Goal: Transaction & Acquisition: Purchase product/service

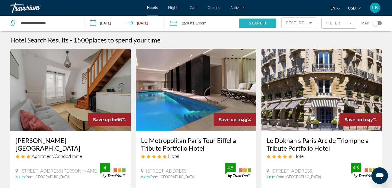
click at [254, 21] on span "Search" at bounding box center [258, 23] width 18 height 4
click at [253, 22] on span "Search" at bounding box center [258, 23] width 18 height 4
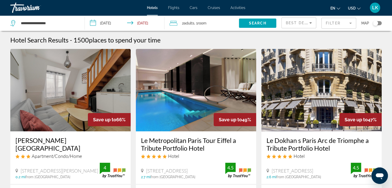
drag, startPoint x: 335, startPoint y: 23, endPoint x: 200, endPoint y: 72, distance: 143.7
click at [200, 72] on img "Main content" at bounding box center [196, 90] width 120 height 82
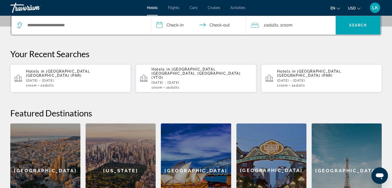
scroll to position [129, 0]
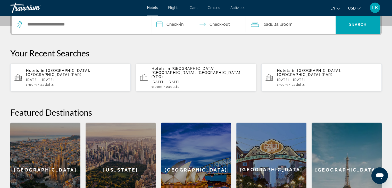
click at [39, 78] on p "[DATE] - [DATE]" at bounding box center [76, 80] width 100 height 4
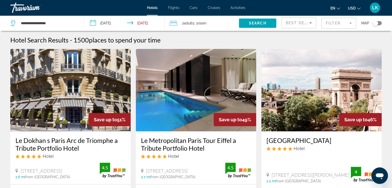
click at [354, 8] on span "USD" at bounding box center [352, 8] width 8 height 4
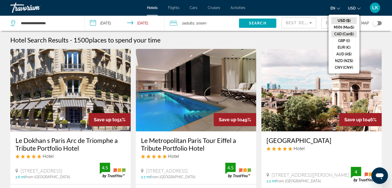
click at [344, 31] on button "CAD (Can$)" at bounding box center [343, 34] width 25 height 7
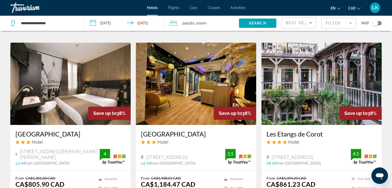
scroll to position [335, 0]
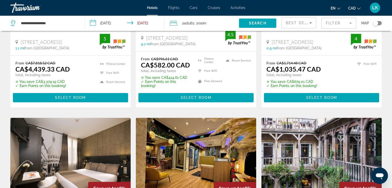
click at [344, 21] on mat-form-field "Filter" at bounding box center [338, 23] width 35 height 11
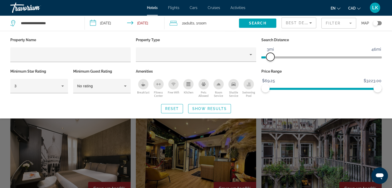
drag, startPoint x: 339, startPoint y: 58, endPoint x: 271, endPoint y: 66, distance: 68.5
click at [271, 66] on div "Search Distance 1mi 46mi 3mi" at bounding box center [320, 51] width 125 height 31
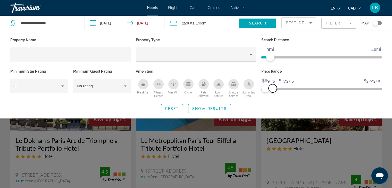
drag, startPoint x: 378, startPoint y: 88, endPoint x: 272, endPoint y: 97, distance: 106.2
click at [272, 97] on div "Price Range $69.25 $3223.00 $69.25 $273.25 $69.25 - $273.25" at bounding box center [320, 83] width 125 height 31
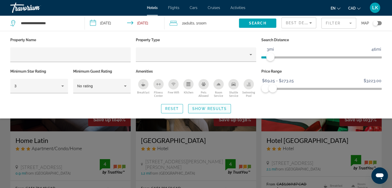
click at [205, 107] on span "Show Results" at bounding box center [209, 109] width 35 height 4
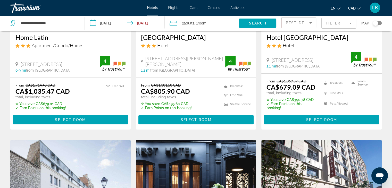
scroll to position [77, 0]
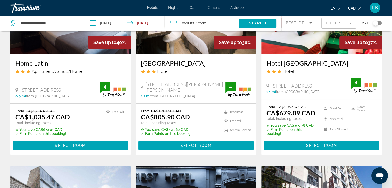
click at [351, 22] on mat-form-field "Filter" at bounding box center [338, 23] width 35 height 11
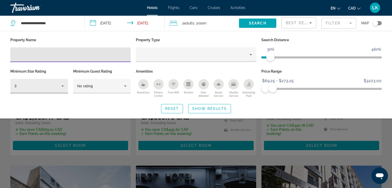
click at [60, 85] on icon "Hotel Filters" at bounding box center [62, 86] width 6 height 6
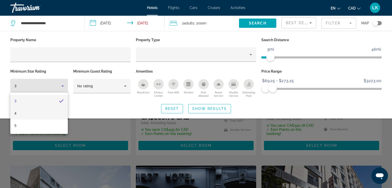
click at [19, 114] on mat-option "4" at bounding box center [38, 113] width 57 height 12
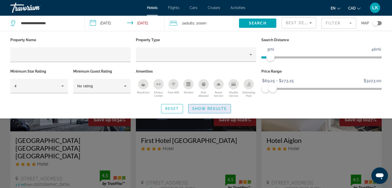
click at [210, 109] on span "Show Results" at bounding box center [209, 109] width 35 height 4
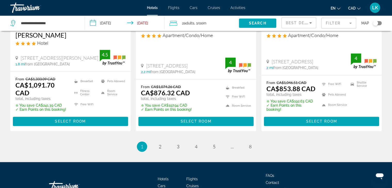
scroll to position [724, 0]
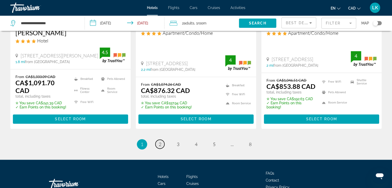
click at [161, 141] on span "2" at bounding box center [160, 144] width 3 height 6
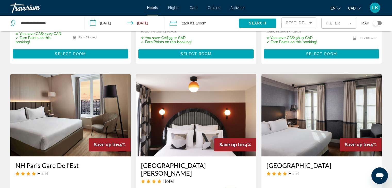
scroll to position [618, 0]
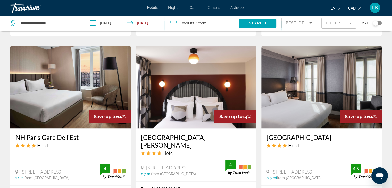
click at [72, 65] on img "Main content" at bounding box center [70, 87] width 120 height 82
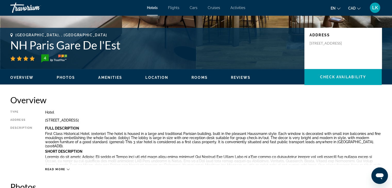
scroll to position [129, 0]
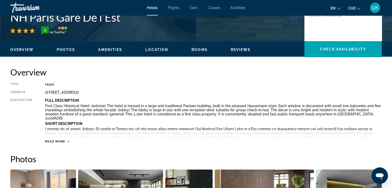
click at [67, 141] on icon "Main content" at bounding box center [68, 141] width 3 height 3
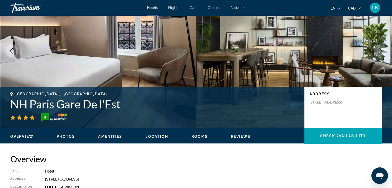
scroll to position [0, 0]
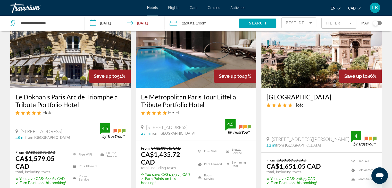
scroll to position [51, 0]
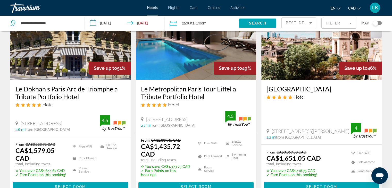
click at [351, 25] on mat-form-field "Filter" at bounding box center [338, 23] width 35 height 11
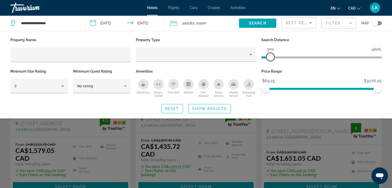
drag, startPoint x: 335, startPoint y: 58, endPoint x: 271, endPoint y: 64, distance: 64.1
click at [271, 64] on div "Search Distance 1mi 46mi 3mi" at bounding box center [320, 51] width 125 height 31
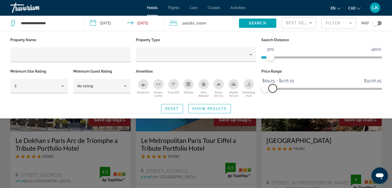
drag, startPoint x: 377, startPoint y: 88, endPoint x: 272, endPoint y: 91, distance: 105.1
click at [272, 91] on span "ngx-slider-max" at bounding box center [272, 88] width 8 height 8
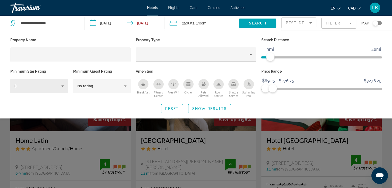
click at [63, 87] on icon "Hotel Filters" at bounding box center [62, 86] width 6 height 6
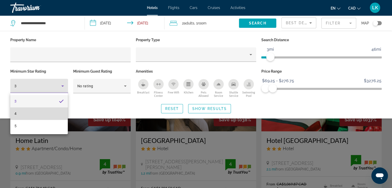
click at [25, 113] on mat-option "4" at bounding box center [38, 113] width 57 height 12
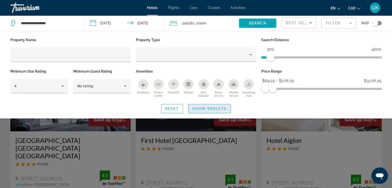
click at [202, 110] on span "Show Results" at bounding box center [209, 109] width 35 height 4
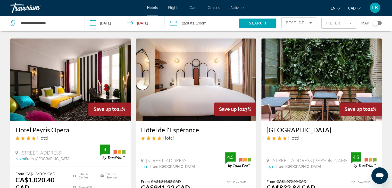
scroll to position [232, 0]
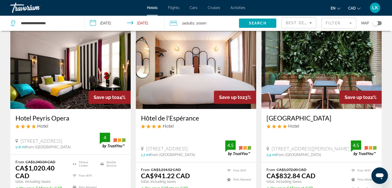
click at [180, 48] on img "Main content" at bounding box center [196, 68] width 120 height 82
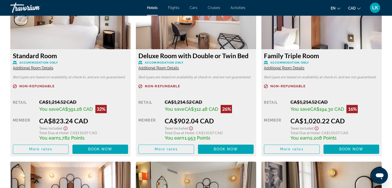
scroll to position [772, 0]
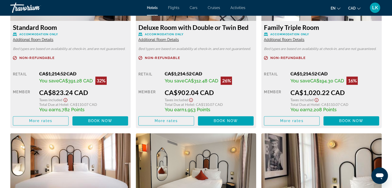
click at [97, 119] on span "Book now" at bounding box center [100, 121] width 24 height 4
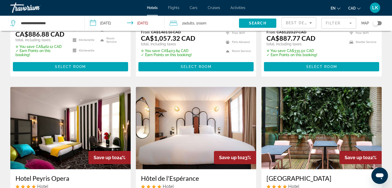
scroll to position [206, 0]
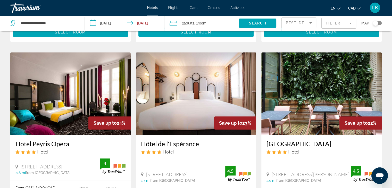
click at [176, 63] on img "Main content" at bounding box center [196, 93] width 120 height 82
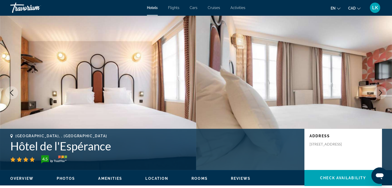
click at [377, 96] on button "Next image" at bounding box center [380, 92] width 13 height 13
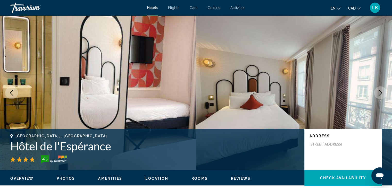
click at [375, 99] on img "Main content" at bounding box center [294, 92] width 196 height 154
click at [379, 93] on icon "Next image" at bounding box center [380, 93] width 6 height 6
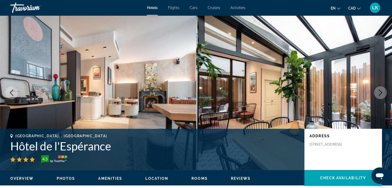
click at [379, 93] on icon "Next image" at bounding box center [380, 93] width 6 height 6
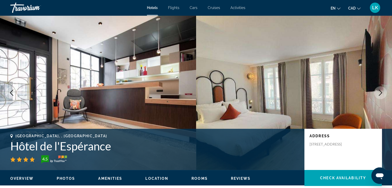
click at [379, 93] on icon "Next image" at bounding box center [380, 93] width 6 height 6
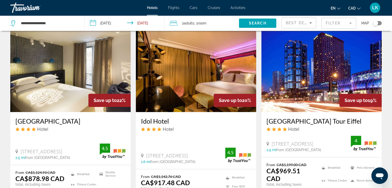
scroll to position [412, 0]
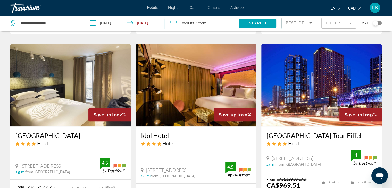
click at [87, 77] on img "Main content" at bounding box center [70, 85] width 120 height 82
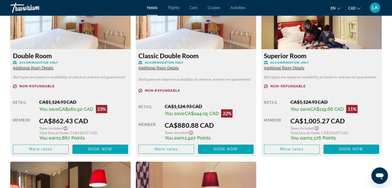
scroll to position [747, 0]
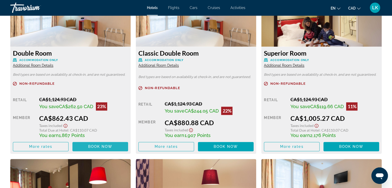
click at [92, 145] on span "Book now" at bounding box center [100, 146] width 24 height 4
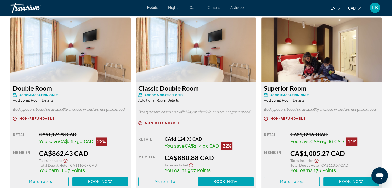
scroll to position [721, 0]
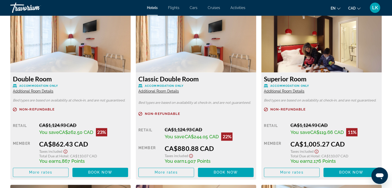
click at [23, 91] on span "Additional Room Details" at bounding box center [33, 91] width 40 height 4
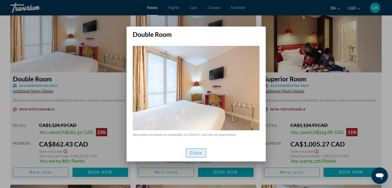
click at [190, 156] on span "button" at bounding box center [196, 153] width 20 height 12
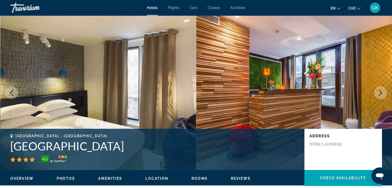
scroll to position [721, 0]
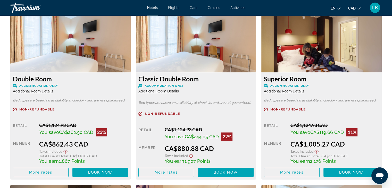
click at [169, 91] on span "Additional Room Details" at bounding box center [158, 91] width 40 height 4
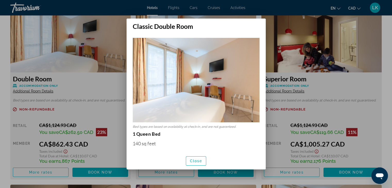
scroll to position [0, 0]
click at [299, 92] on div at bounding box center [196, 94] width 392 height 188
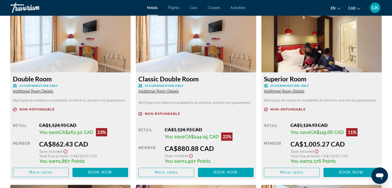
click at [295, 89] on span "Additional Room Details" at bounding box center [284, 91] width 40 height 4
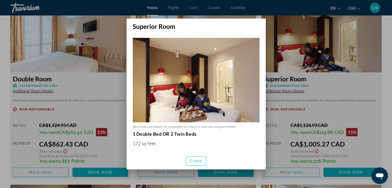
scroll to position [0, 0]
click at [342, 165] on div at bounding box center [196, 94] width 392 height 188
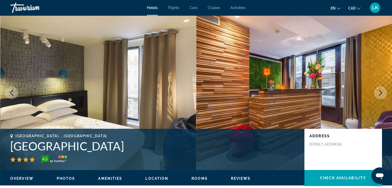
scroll to position [721, 0]
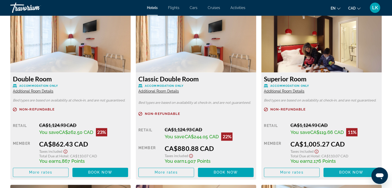
click at [351, 172] on span "Book now" at bounding box center [351, 172] width 24 height 4
click at [344, 170] on span "Main content" at bounding box center [351, 172] width 56 height 12
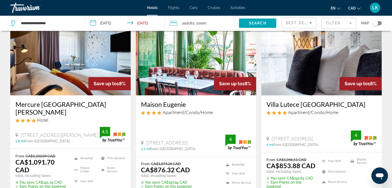
scroll to position [695, 0]
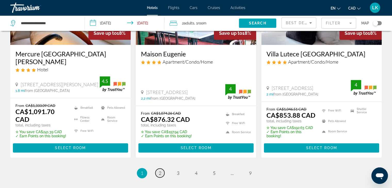
click at [162, 168] on link "page 2" at bounding box center [159, 172] width 9 height 9
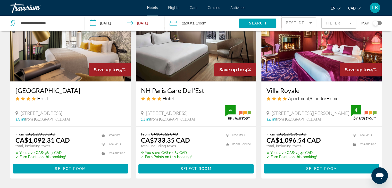
scroll to position [695, 0]
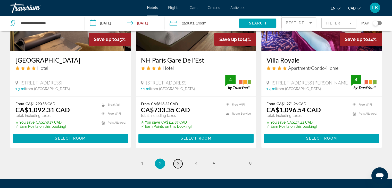
click at [177, 161] on span "3" at bounding box center [178, 164] width 3 height 6
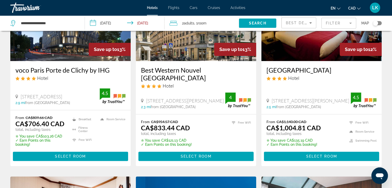
scroll to position [283, 0]
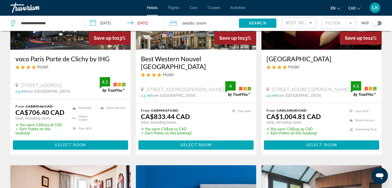
click at [175, 142] on span "Main content" at bounding box center [195, 145] width 115 height 12
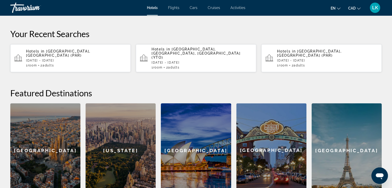
scroll to position [103, 0]
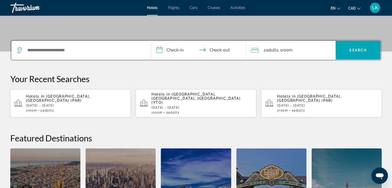
click at [59, 94] on span "[GEOGRAPHIC_DATA], [GEOGRAPHIC_DATA] (PAR)" at bounding box center [58, 98] width 64 height 8
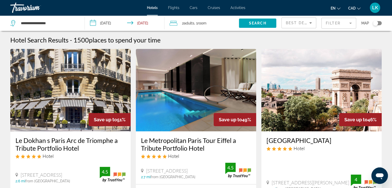
click at [337, 24] on mat-form-field "Filter" at bounding box center [338, 23] width 35 height 11
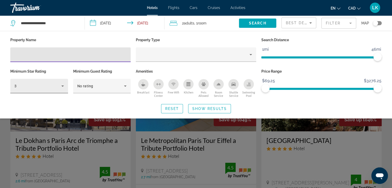
click at [65, 84] on icon "Hotel Filters" at bounding box center [62, 86] width 6 height 6
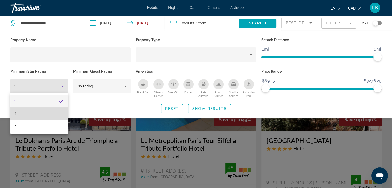
click at [28, 114] on mat-option "4" at bounding box center [38, 113] width 57 height 12
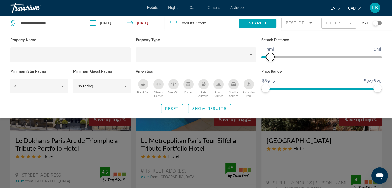
drag, startPoint x: 378, startPoint y: 56, endPoint x: 269, endPoint y: 75, distance: 110.4
click at [269, 75] on div "Property Name Property Type Search Distance 1mi 46mi 3mi Minimum Star Rating 4 …" at bounding box center [196, 67] width 376 height 63
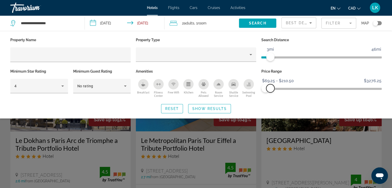
drag, startPoint x: 375, startPoint y: 88, endPoint x: 270, endPoint y: 109, distance: 107.1
click at [270, 109] on div "Property Name Property Type Search Distance 1mi 46mi 3mi Minimum Star Rating 4 …" at bounding box center [196, 74] width 392 height 77
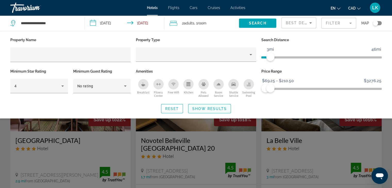
click at [204, 109] on span "Show Results" at bounding box center [209, 109] width 35 height 4
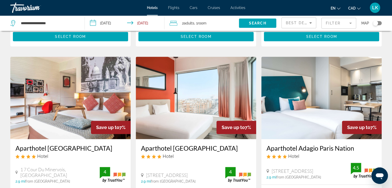
scroll to position [618, 0]
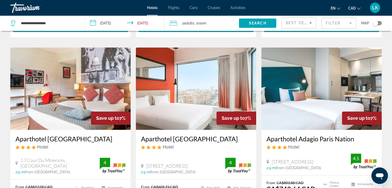
click at [194, 67] on img "Main content" at bounding box center [196, 88] width 120 height 82
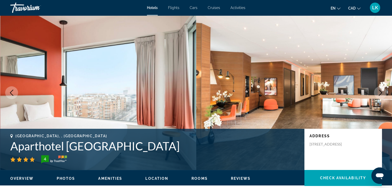
click at [378, 94] on icon "Next image" at bounding box center [380, 93] width 6 height 6
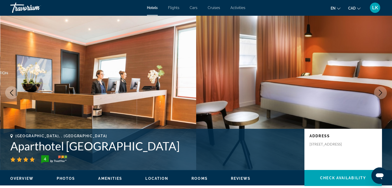
click at [378, 94] on icon "Next image" at bounding box center [380, 93] width 6 height 6
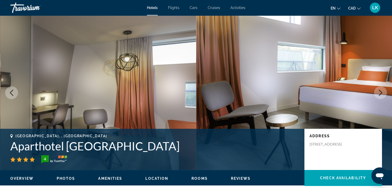
click at [378, 94] on icon "Next image" at bounding box center [380, 93] width 6 height 6
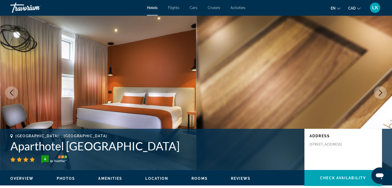
click at [383, 136] on div "[GEOGRAPHIC_DATA], , [GEOGRAPHIC_DATA] Aparthotel [GEOGRAPHIC_DATA] 4 Address […" at bounding box center [196, 149] width 392 height 31
click at [374, 93] on button "Next image" at bounding box center [380, 92] width 13 height 13
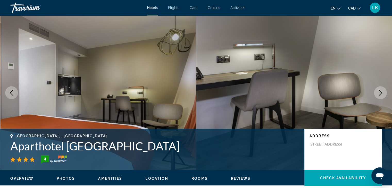
click at [374, 93] on button "Next image" at bounding box center [380, 92] width 13 height 13
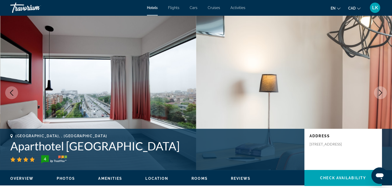
click at [371, 94] on img "Main content" at bounding box center [294, 92] width 196 height 154
click at [377, 93] on icon "Next image" at bounding box center [380, 93] width 6 height 6
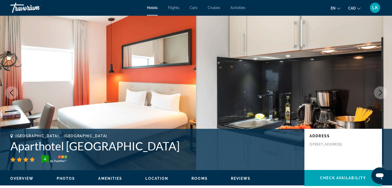
click at [377, 93] on icon "Next image" at bounding box center [380, 93] width 6 height 6
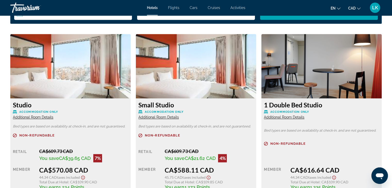
scroll to position [695, 0]
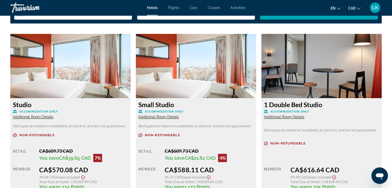
click at [37, 117] on span "Additional Room Details" at bounding box center [33, 117] width 40 height 4
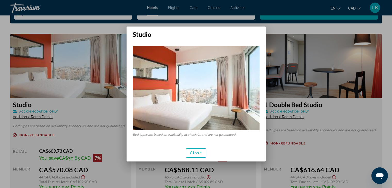
scroll to position [0, 0]
click at [190, 151] on span "Close" at bounding box center [196, 153] width 12 height 4
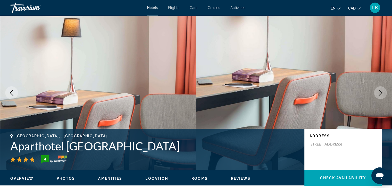
click at [195, 122] on img "Main content" at bounding box center [98, 92] width 196 height 154
